Goal: Find specific page/section: Find specific page/section

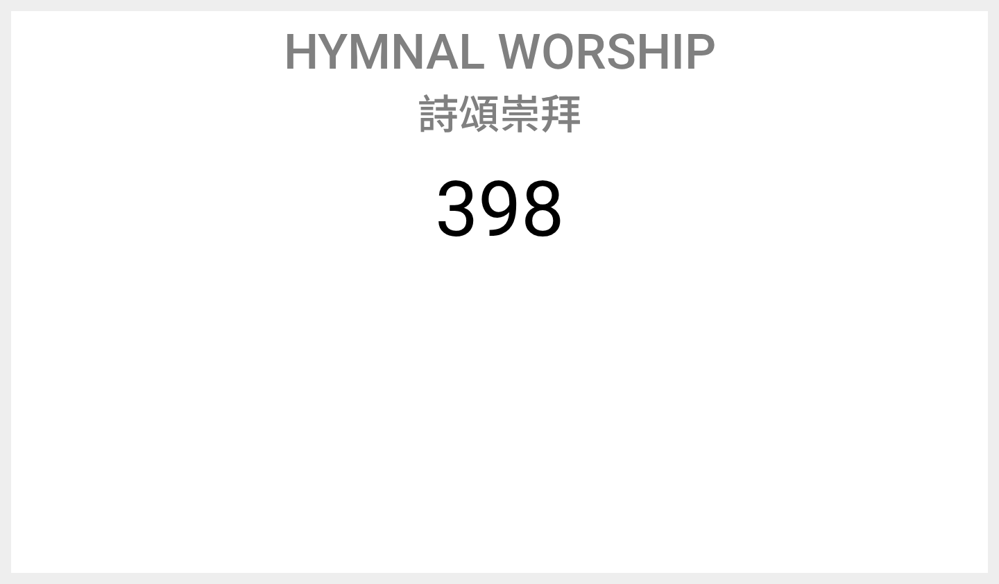
click at [478, 55] on span "Hymnal Worship" at bounding box center [500, 52] width 432 height 58
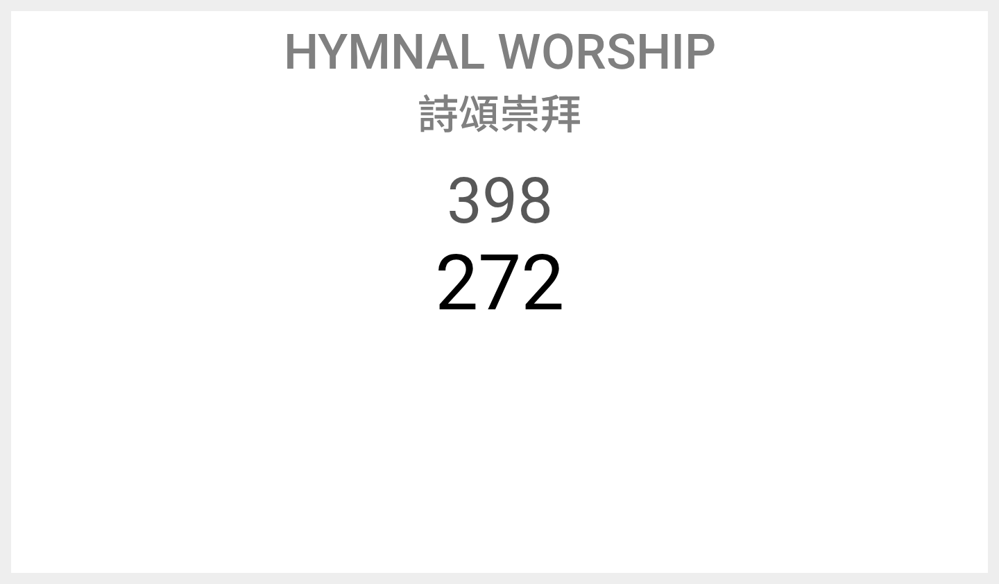
drag, startPoint x: 616, startPoint y: 1, endPoint x: 316, endPoint y: 22, distance: 300.5
click at [313, 10] on div "Hymnal Worship Hymnal Worship 詩頌崇拜 詩頌崇拜 398 272" at bounding box center [499, 292] width 999 height 584
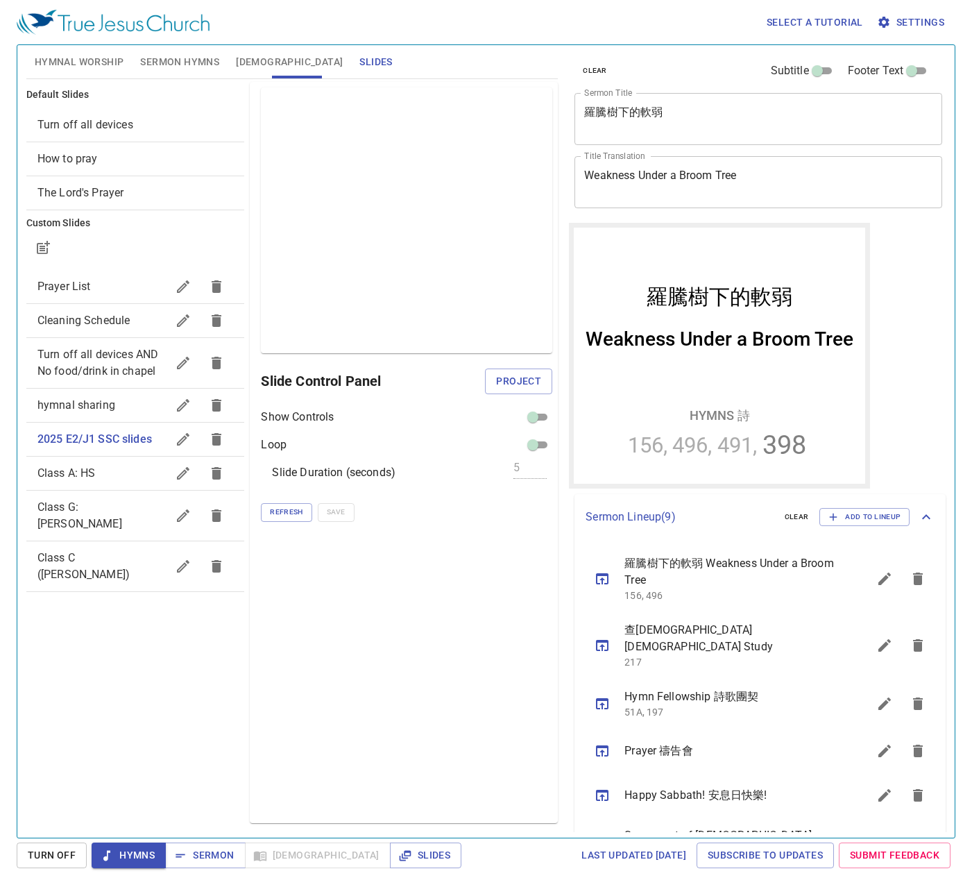
click at [88, 54] on span "Hymnal Worship" at bounding box center [80, 61] width 90 height 17
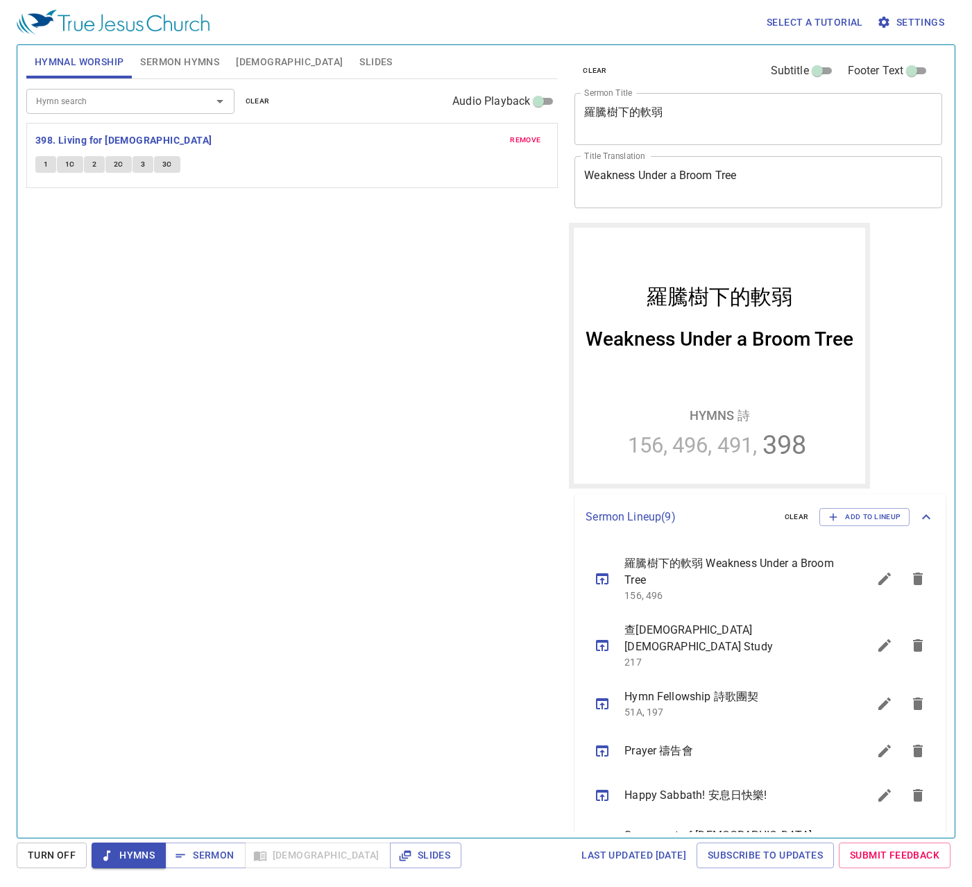
click at [124, 112] on div "Hymn search" at bounding box center [130, 101] width 208 height 24
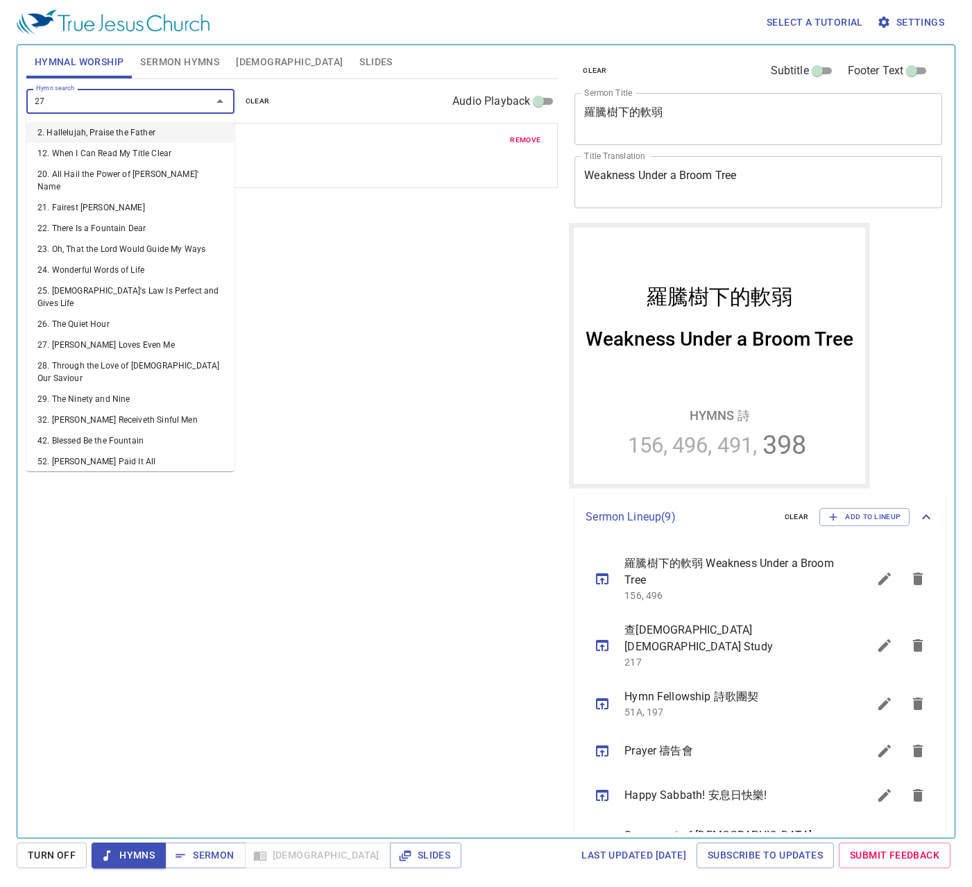
type input "272"
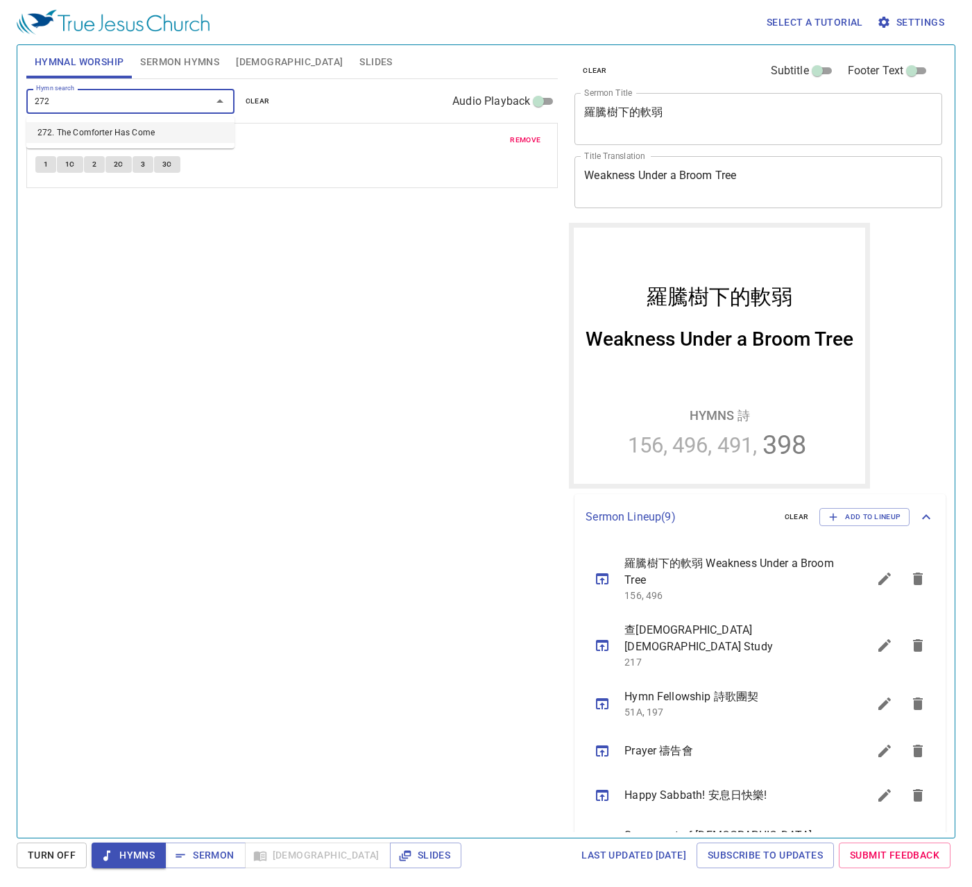
click at [101, 127] on li "272. The Comforter Has Come" at bounding box center [130, 132] width 208 height 21
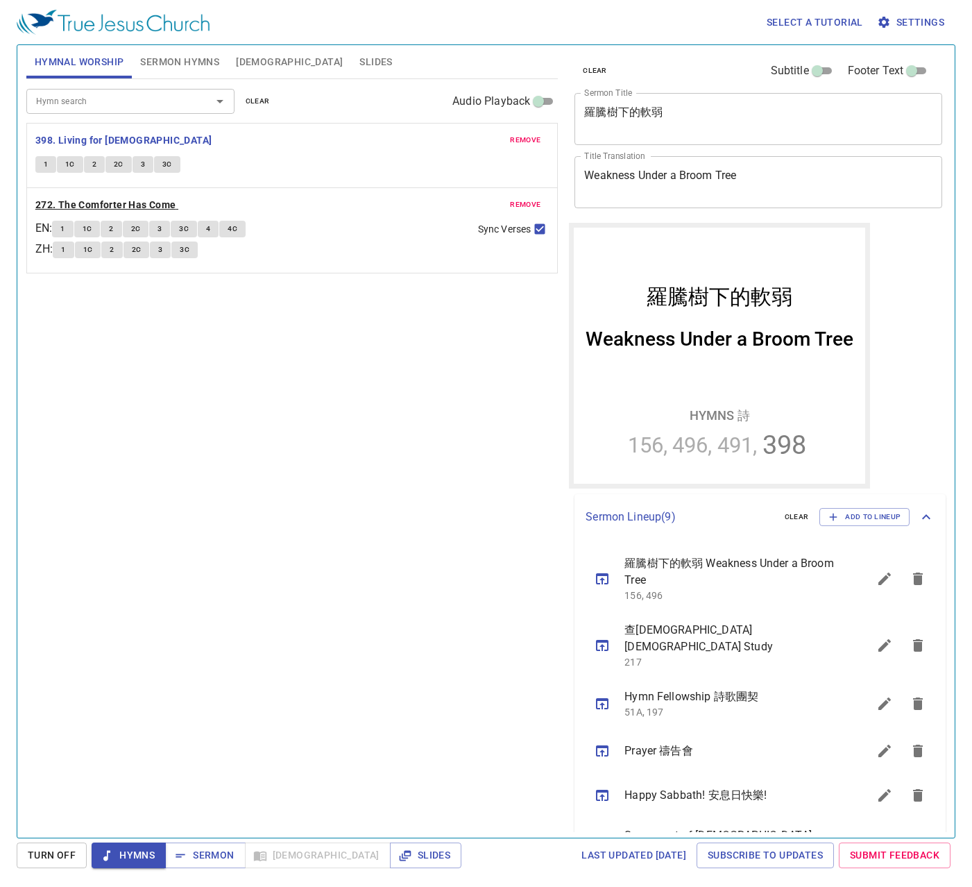
click at [116, 204] on b "272. The Comforter Has Come" at bounding box center [105, 204] width 141 height 17
click at [523, 138] on span "remove" at bounding box center [525, 140] width 31 height 12
